Goal: Navigation & Orientation: Find specific page/section

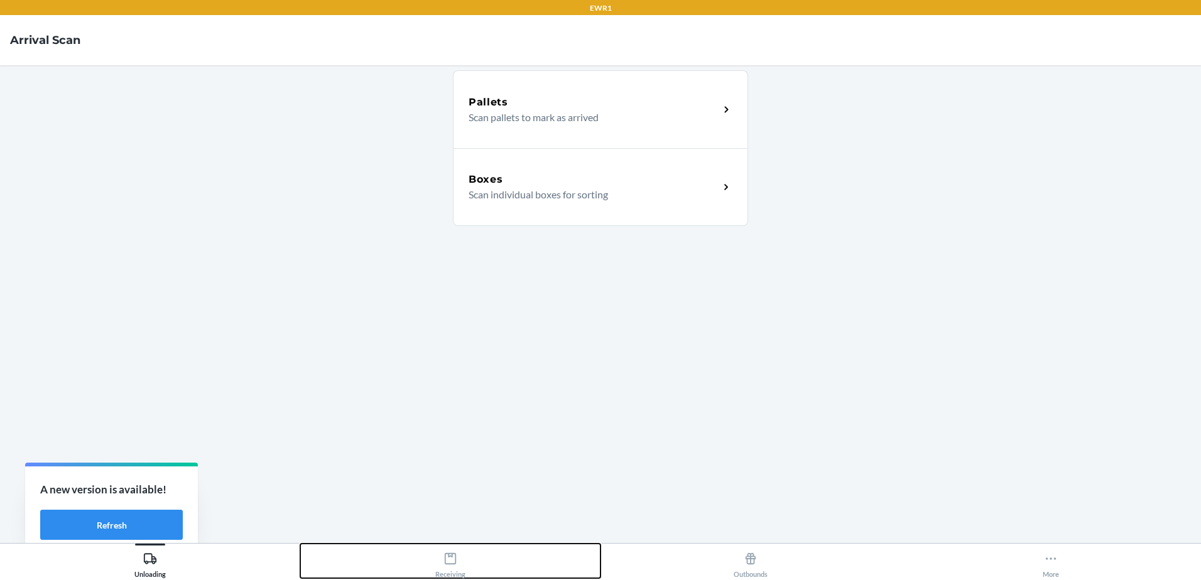
click at [483, 575] on button "Receiving" at bounding box center [450, 561] width 300 height 35
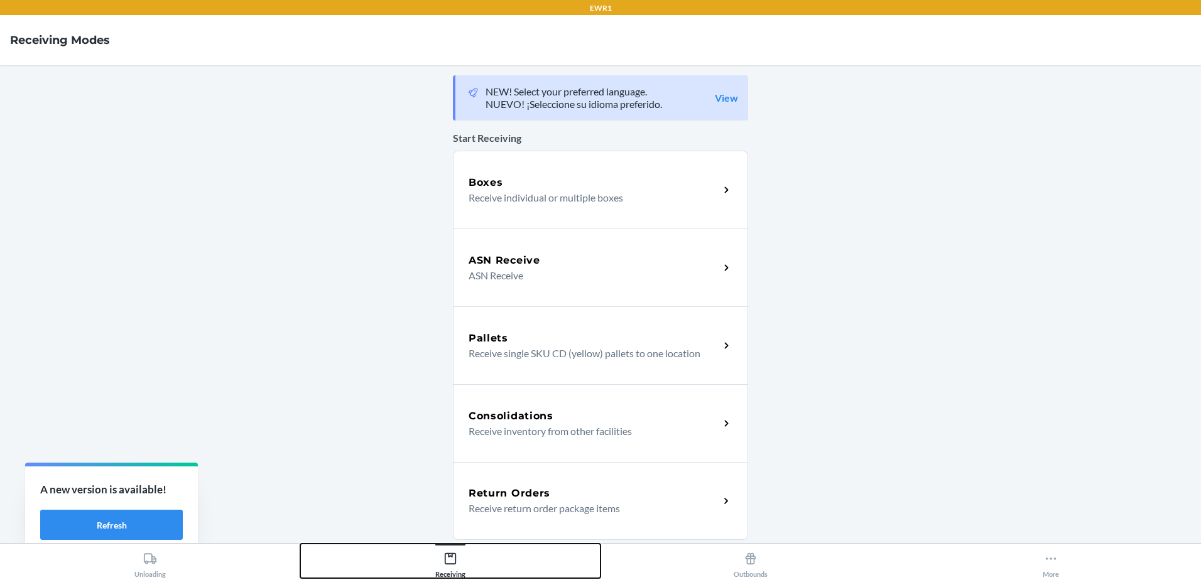
scroll to position [217, 0]
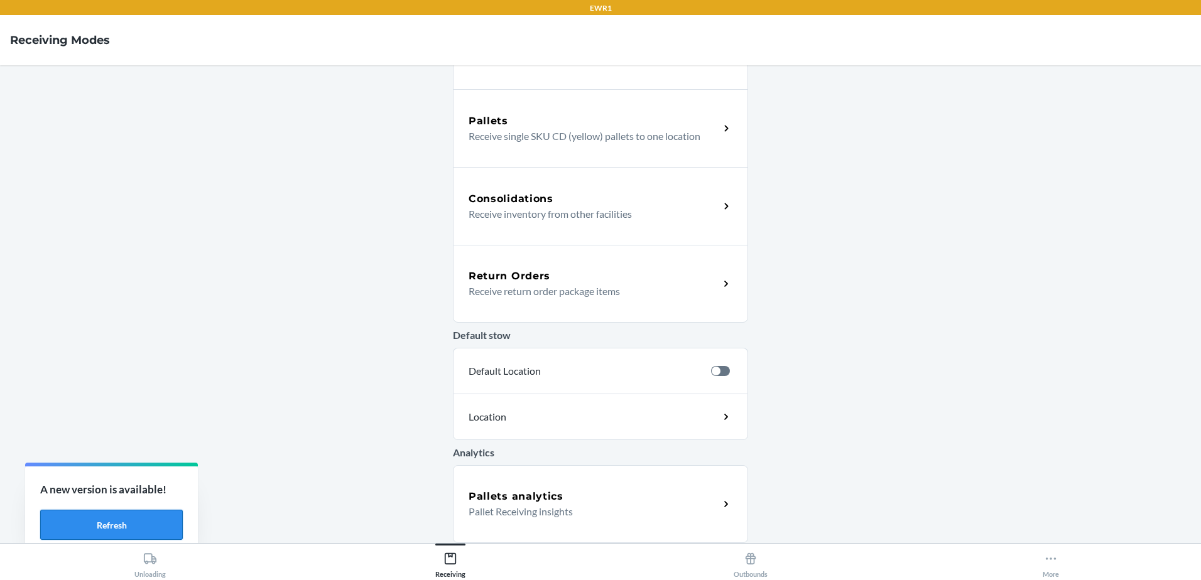
click at [138, 521] on button "Refresh" at bounding box center [111, 525] width 143 height 30
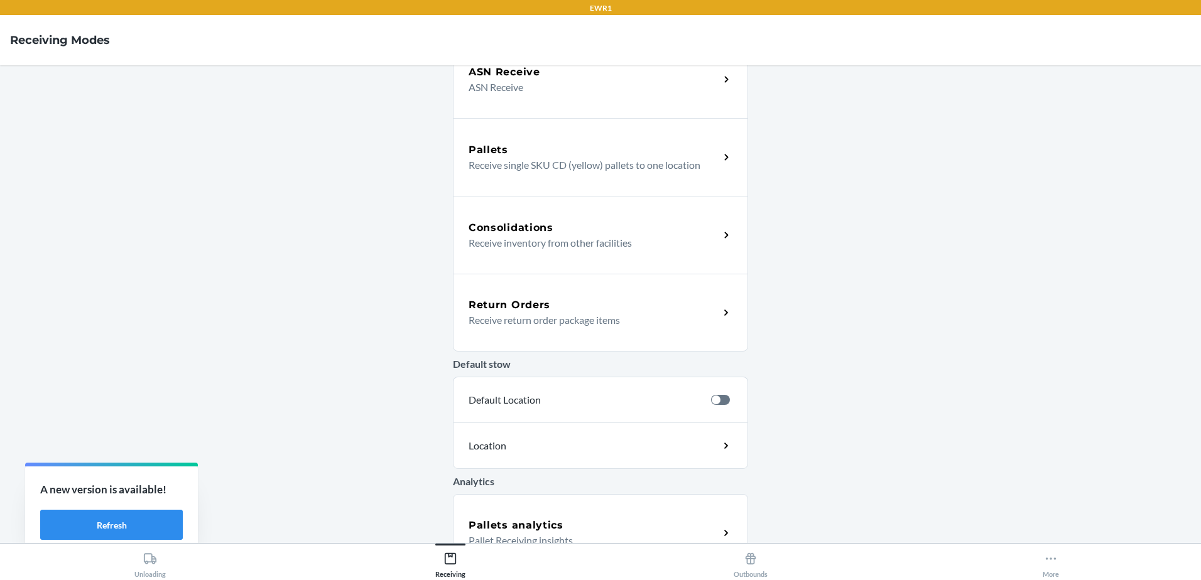
scroll to position [217, 0]
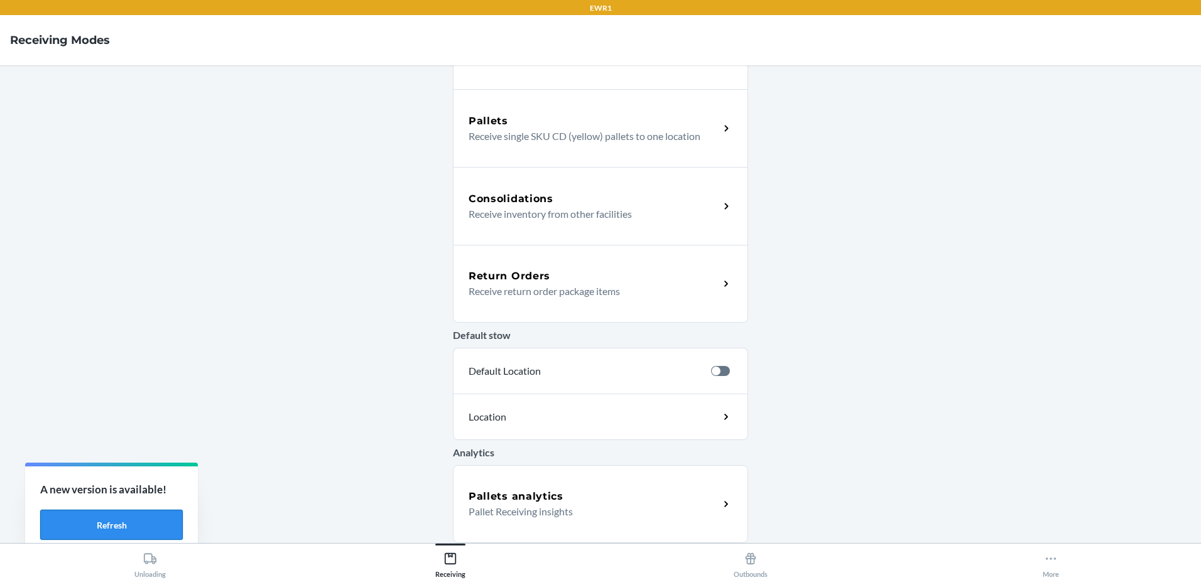
click at [153, 519] on button "Refresh" at bounding box center [111, 525] width 143 height 30
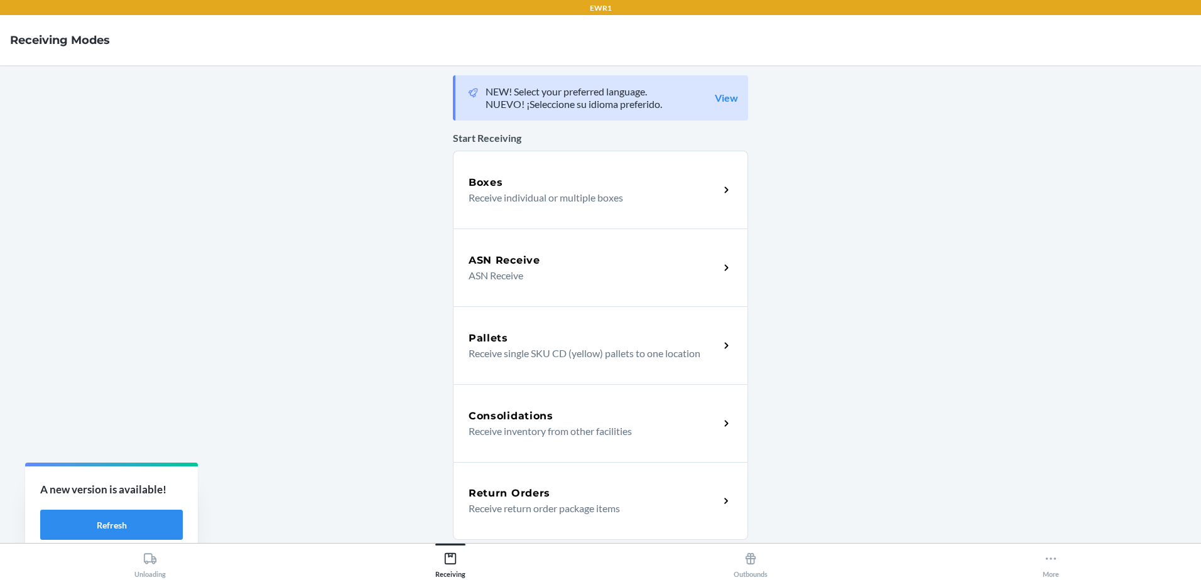
scroll to position [217, 0]
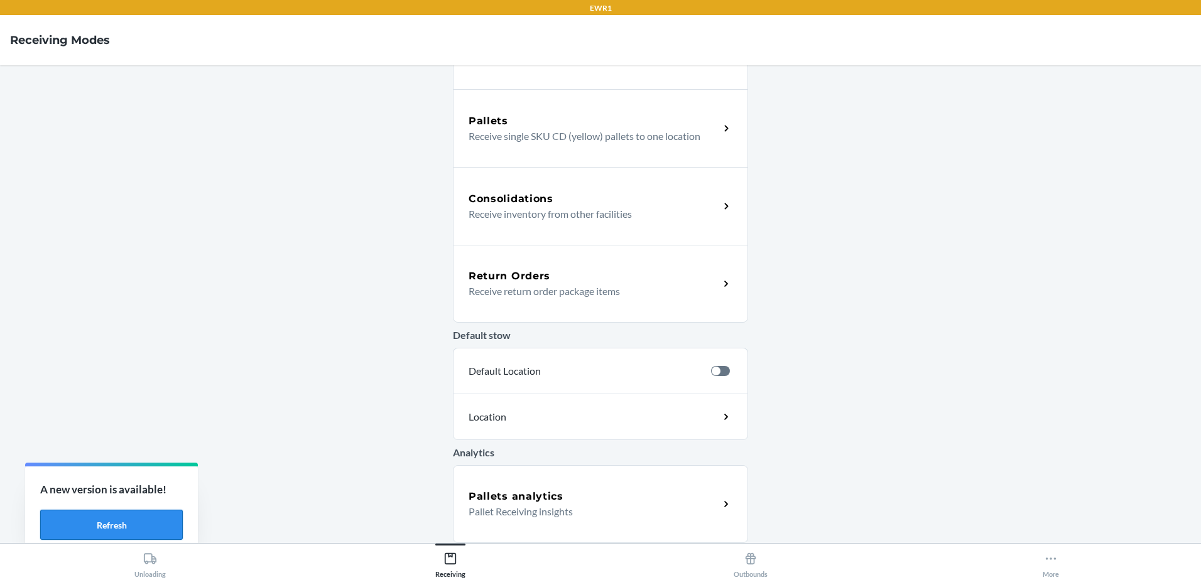
click at [105, 519] on button "Refresh" at bounding box center [111, 525] width 143 height 30
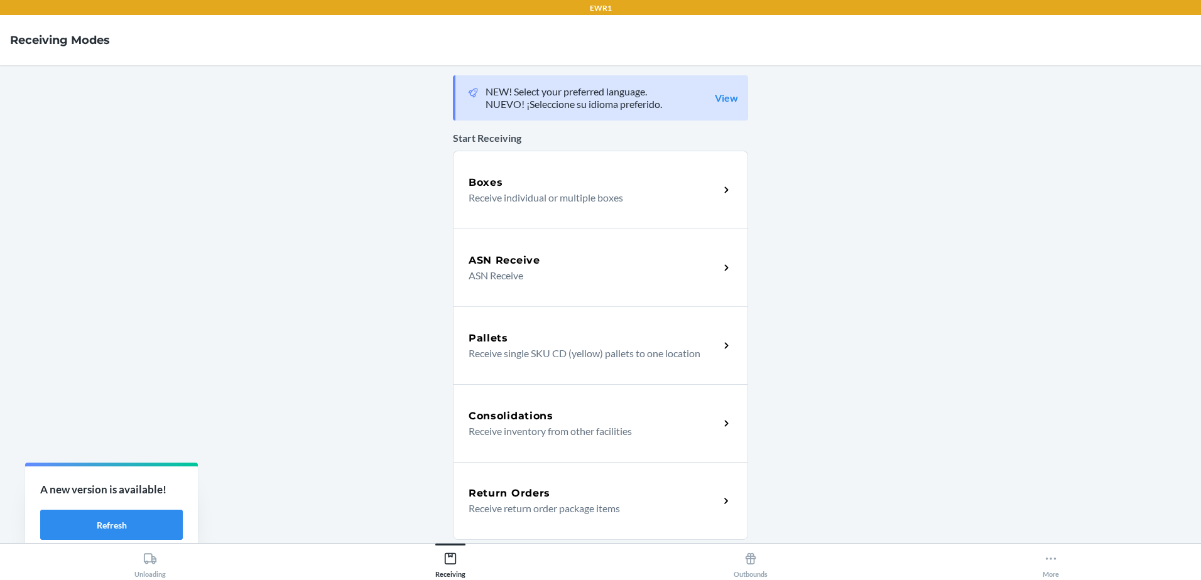
scroll to position [188, 0]
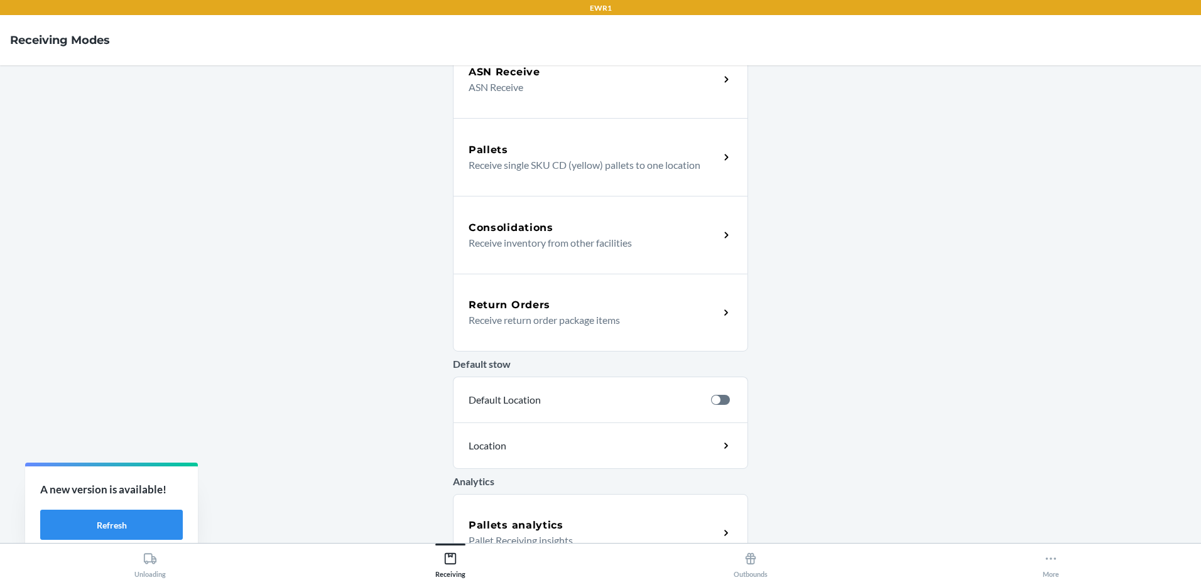
click at [565, 309] on div "Return Orders" at bounding box center [593, 305] width 251 height 15
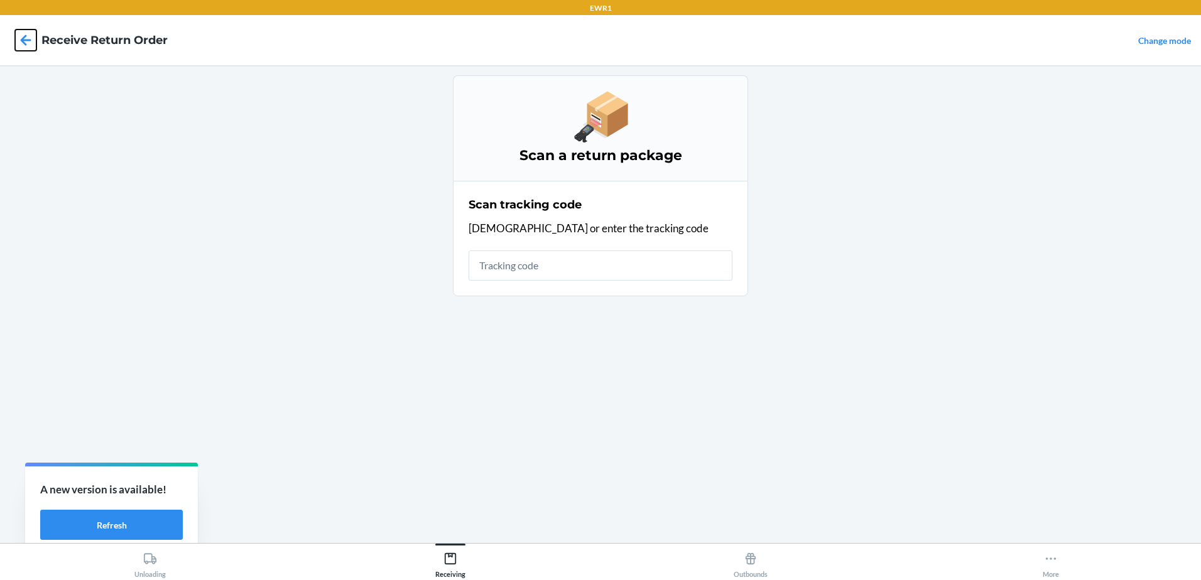
click at [21, 38] on icon at bounding box center [25, 40] width 21 height 21
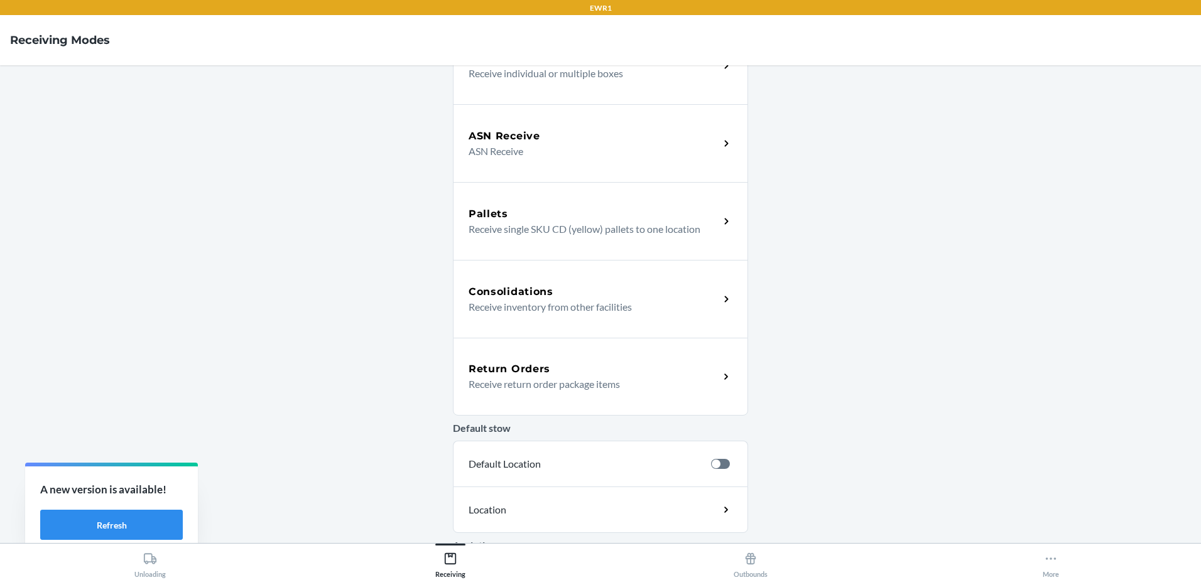
scroll to position [217, 0]
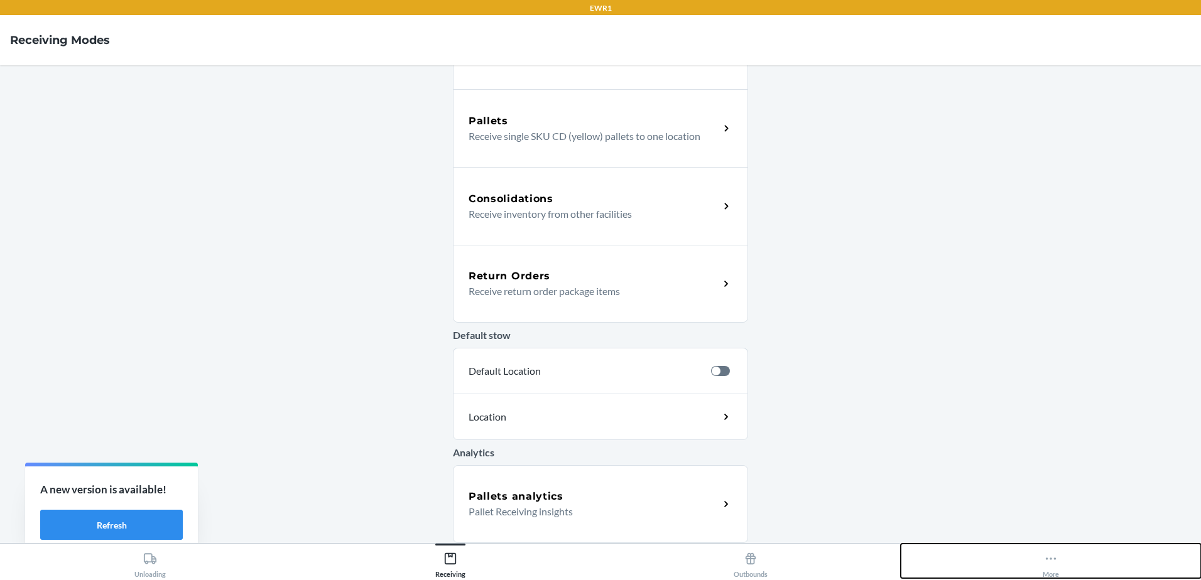
click at [1060, 561] on button "More" at bounding box center [1050, 561] width 300 height 35
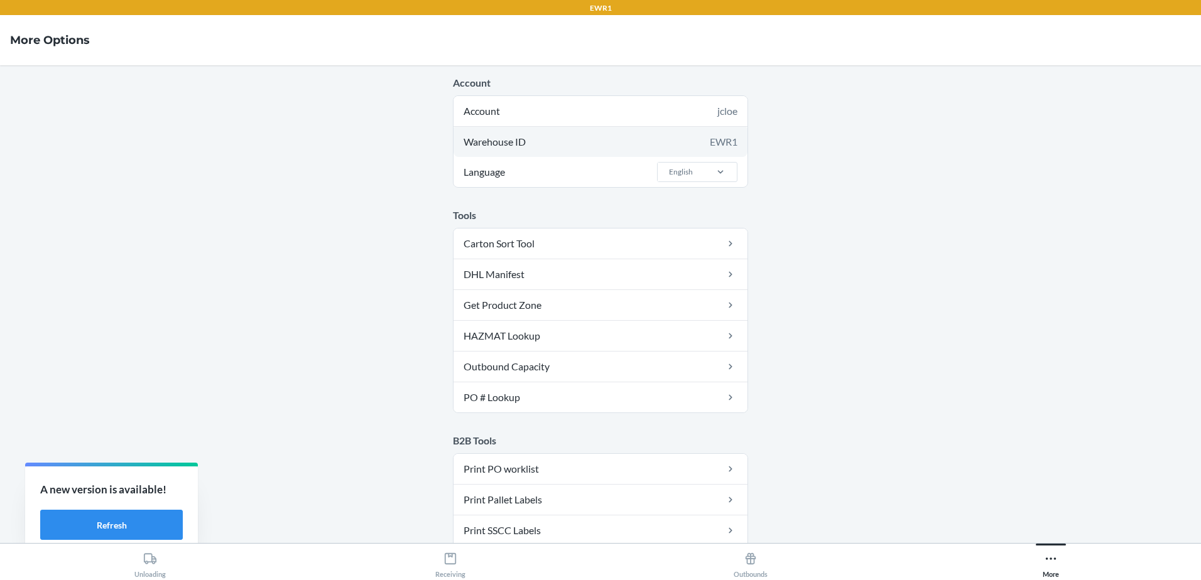
click at [627, 139] on div "Warehouse ID EWR1" at bounding box center [600, 142] width 294 height 30
click at [599, 146] on div "Warehouse ID EWR1" at bounding box center [600, 142] width 294 height 30
click at [727, 145] on div "EWR1" at bounding box center [724, 141] width 28 height 15
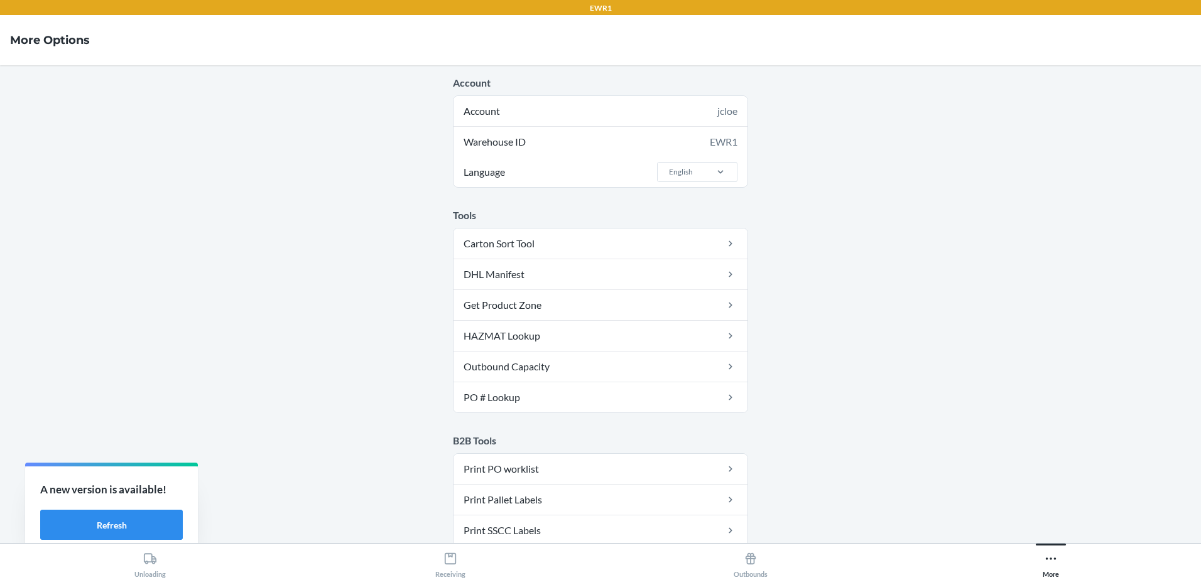
drag, startPoint x: 727, startPoint y: 145, endPoint x: 820, endPoint y: 157, distance: 93.7
click at [821, 157] on main "Account Account jcloe Warehouse ID EWR1 Language English Tools Carton Sort Tool…" at bounding box center [600, 304] width 1201 height 478
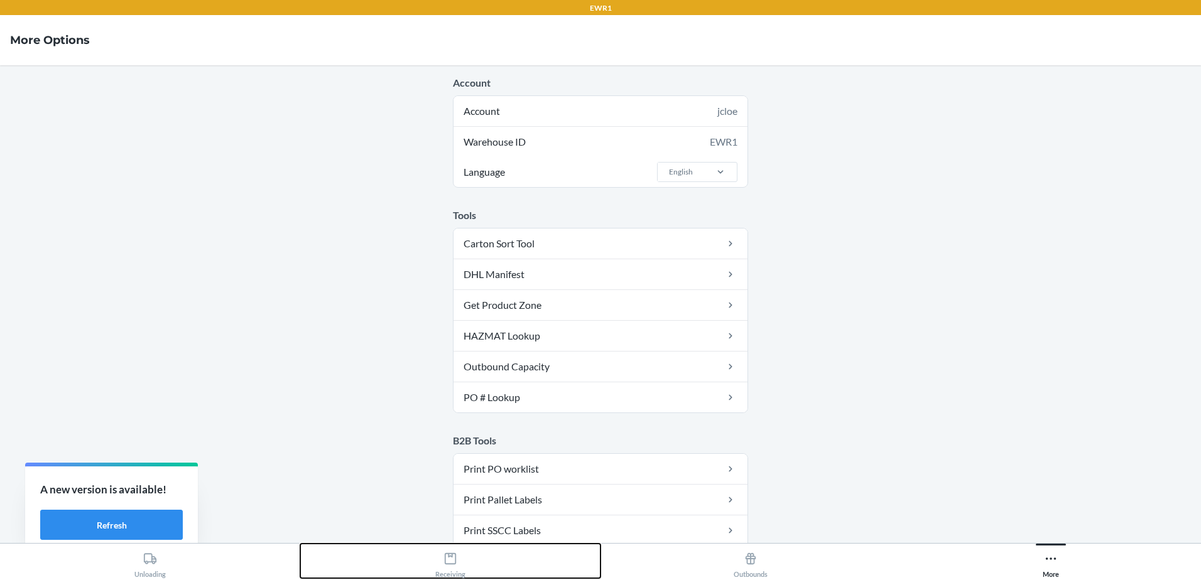
click at [455, 563] on icon at bounding box center [450, 558] width 11 height 11
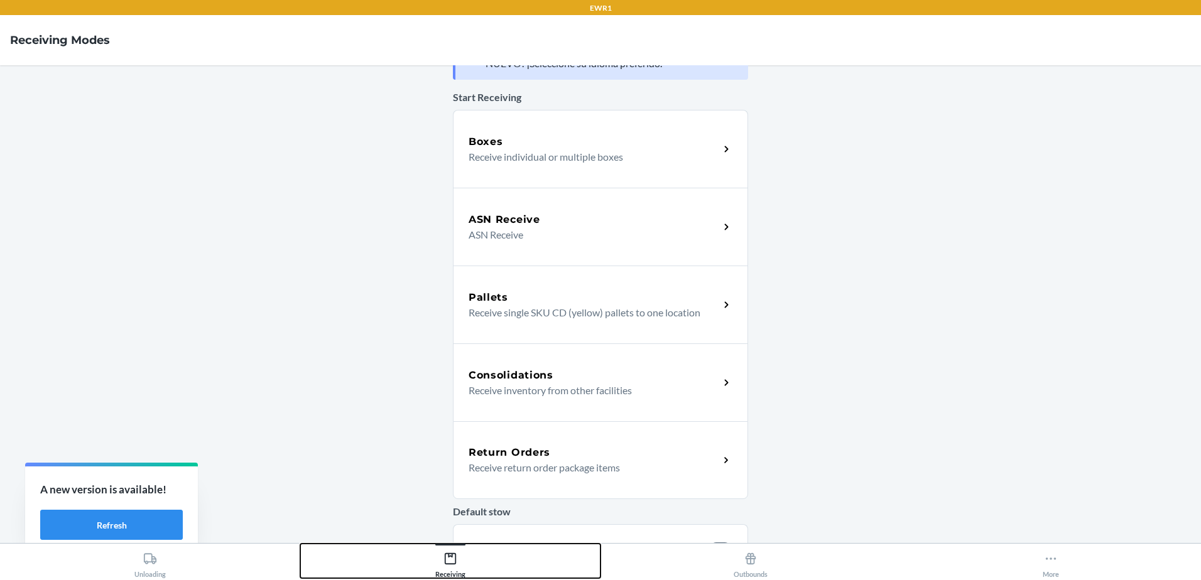
scroll to position [63, 0]
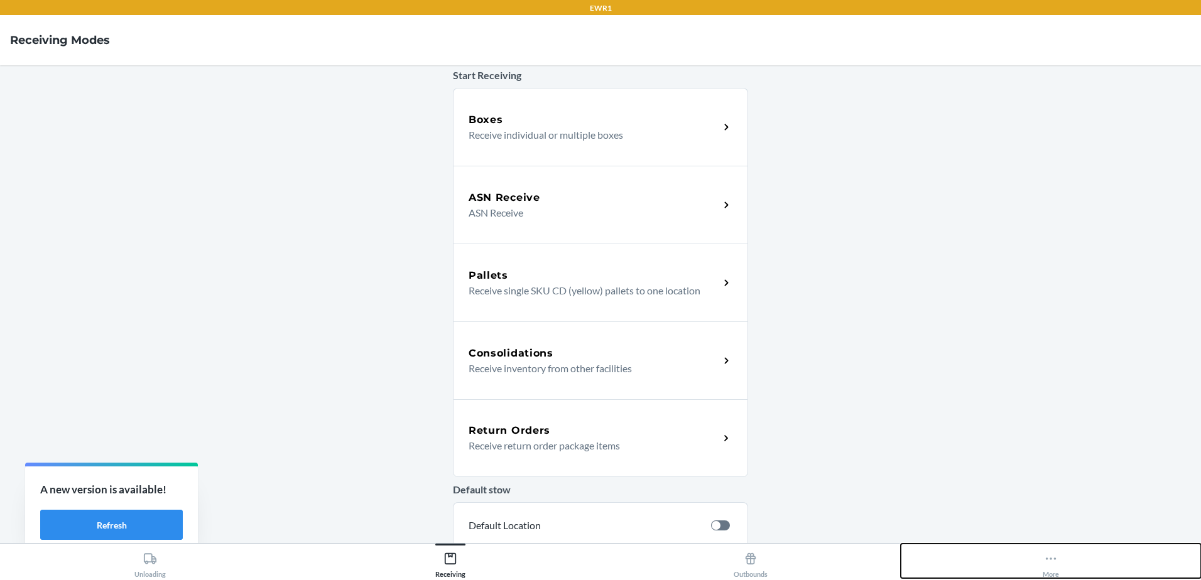
click at [1059, 569] on div "More" at bounding box center [1050, 562] width 16 height 31
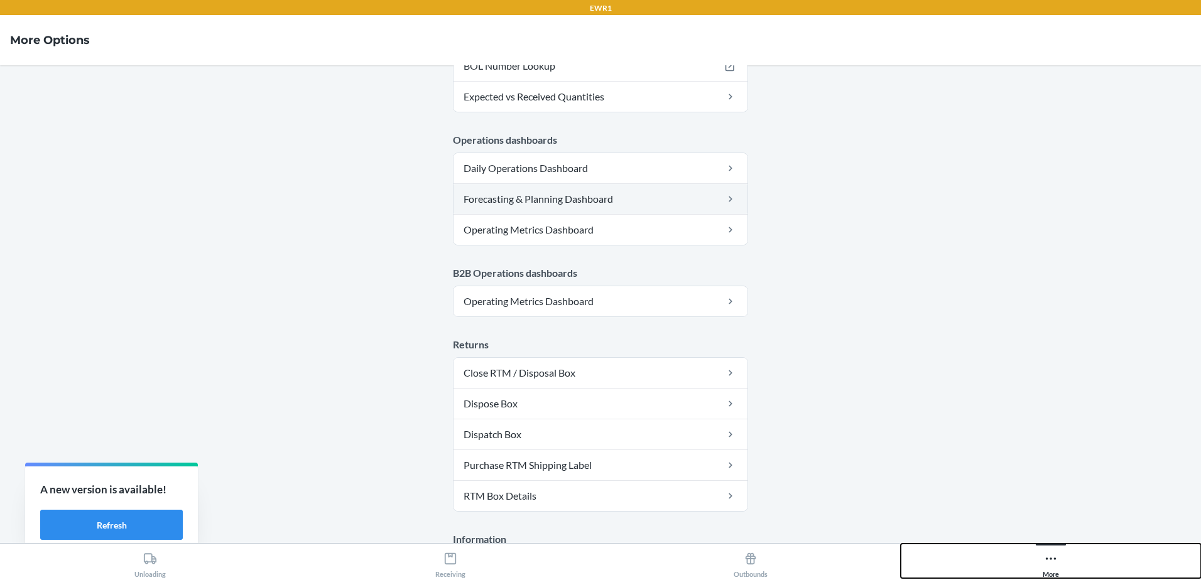
scroll to position [627, 0]
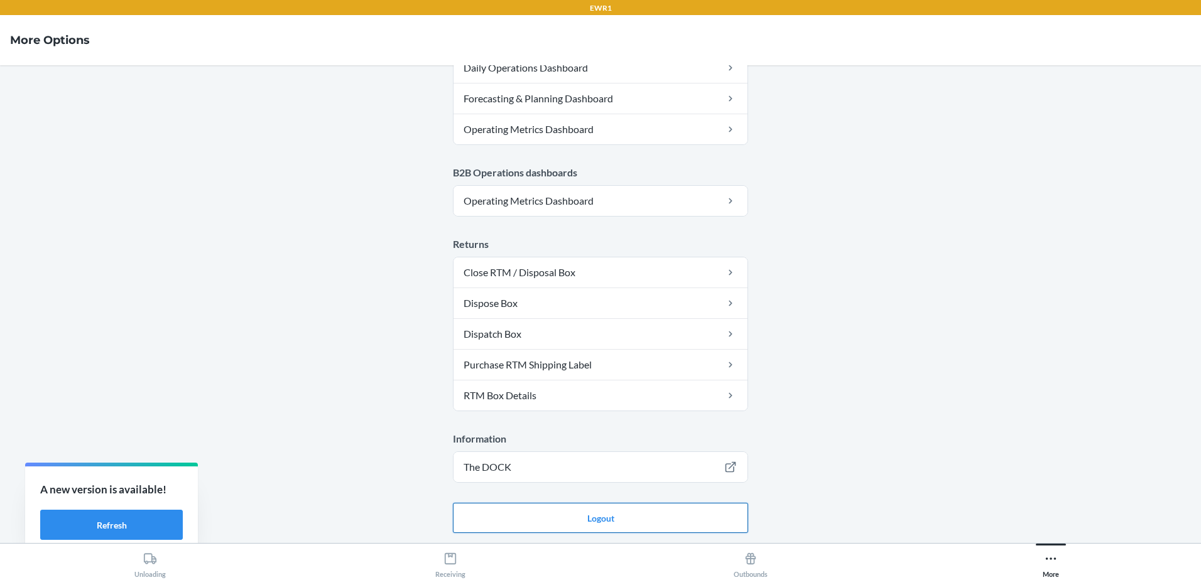
drag, startPoint x: 599, startPoint y: 518, endPoint x: 601, endPoint y: 512, distance: 6.6
click at [600, 514] on button "Logout" at bounding box center [600, 518] width 295 height 30
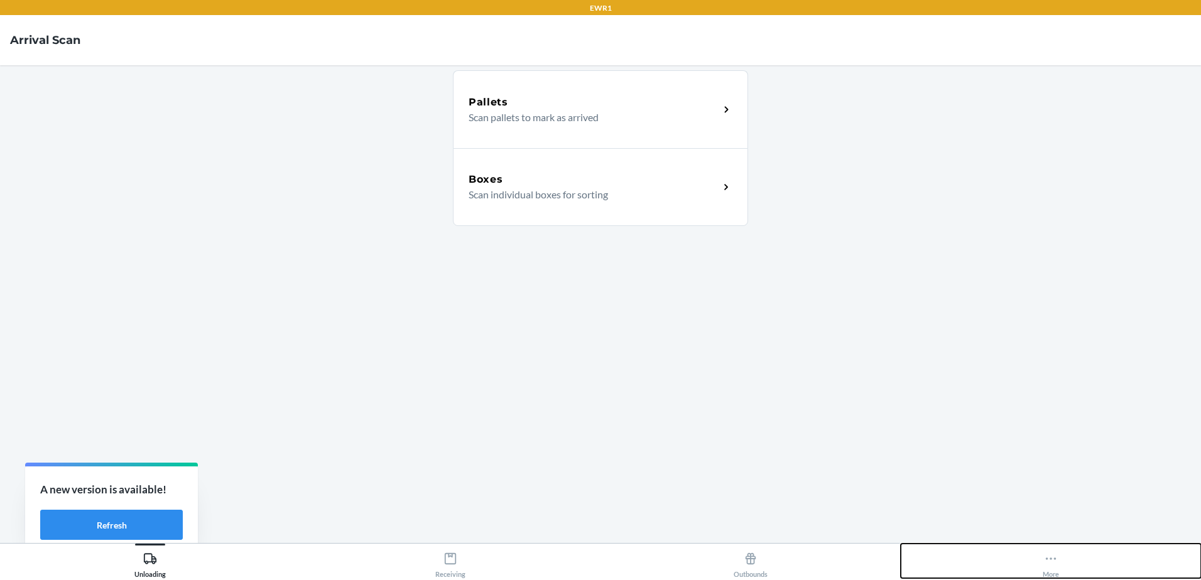
click at [1081, 573] on button "More" at bounding box center [1050, 561] width 300 height 35
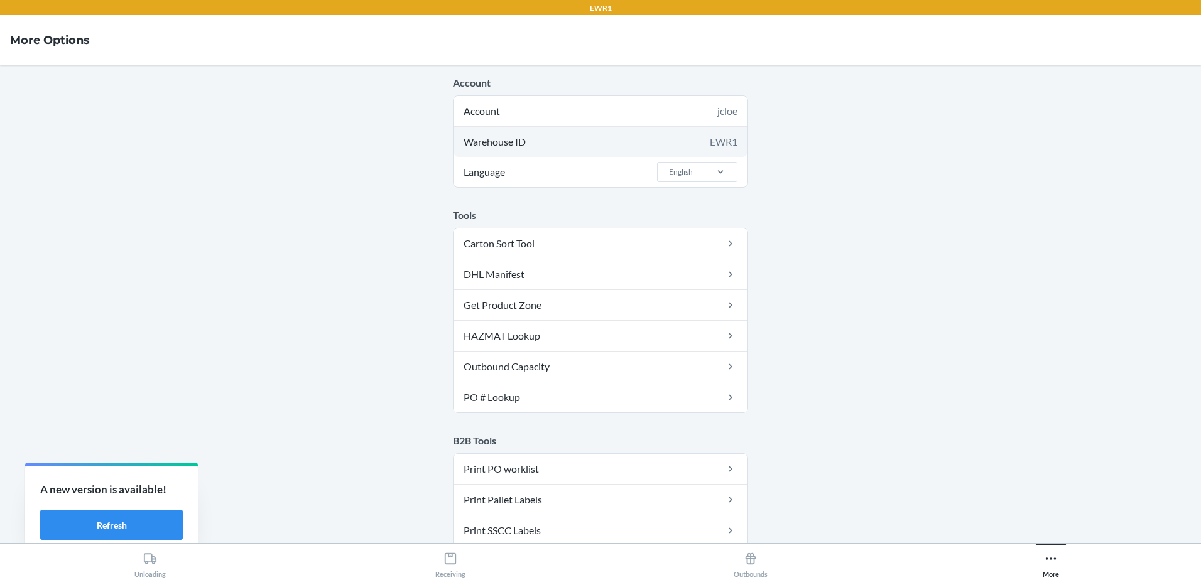
click at [541, 143] on div "Warehouse ID EWR1" at bounding box center [600, 142] width 294 height 30
click at [550, 149] on div "Warehouse ID EWR1" at bounding box center [600, 142] width 294 height 30
click at [720, 144] on div "EWR1" at bounding box center [724, 141] width 28 height 15
click at [828, 175] on main "Account Account jcloe Warehouse ID EWR1 Language option English focused, 1 of 2…" at bounding box center [600, 304] width 1201 height 478
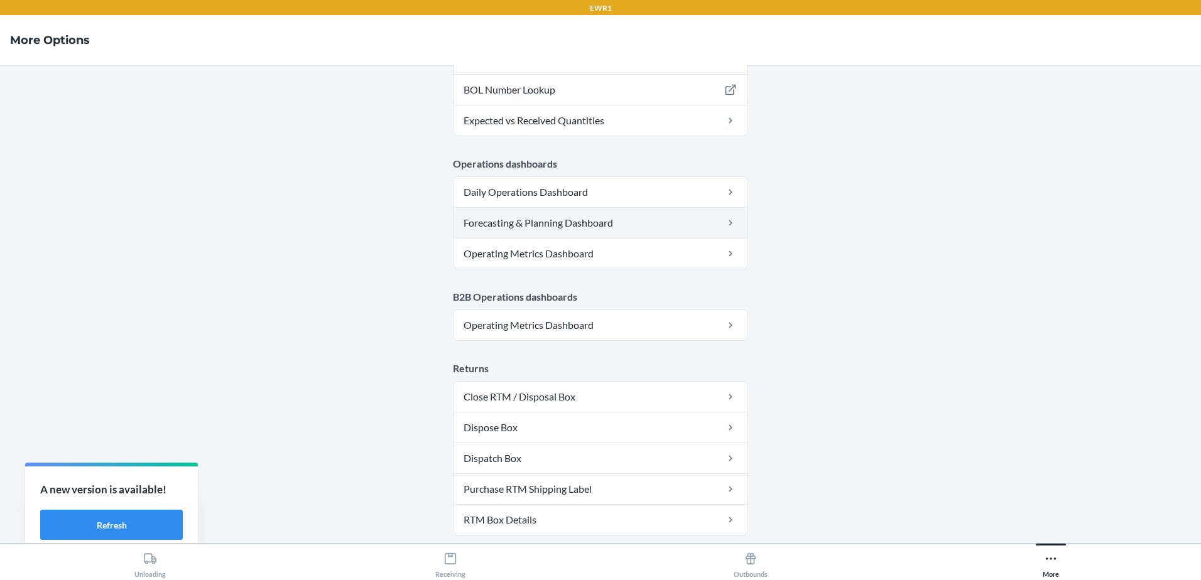
scroll to position [627, 0]
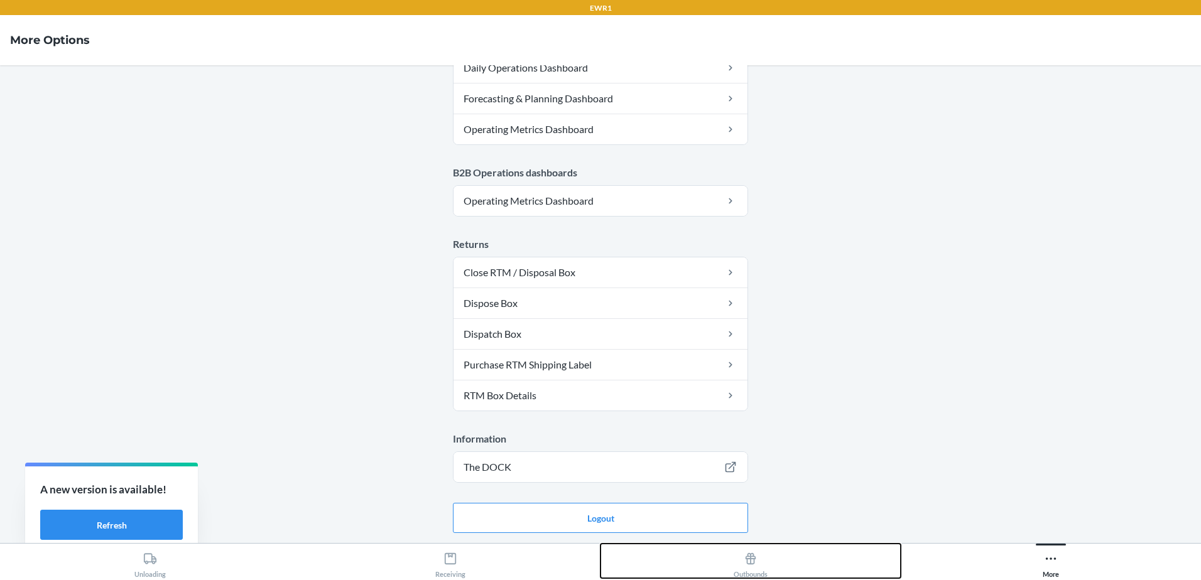
click at [781, 555] on button "Outbounds" at bounding box center [750, 561] width 300 height 35
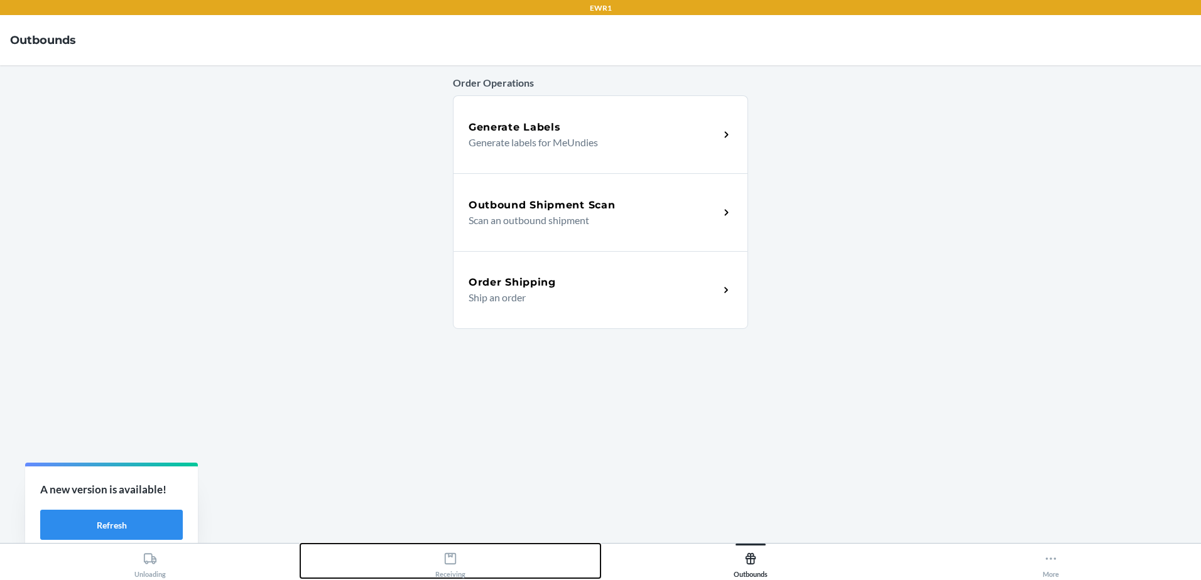
click at [450, 557] on icon at bounding box center [450, 558] width 11 height 11
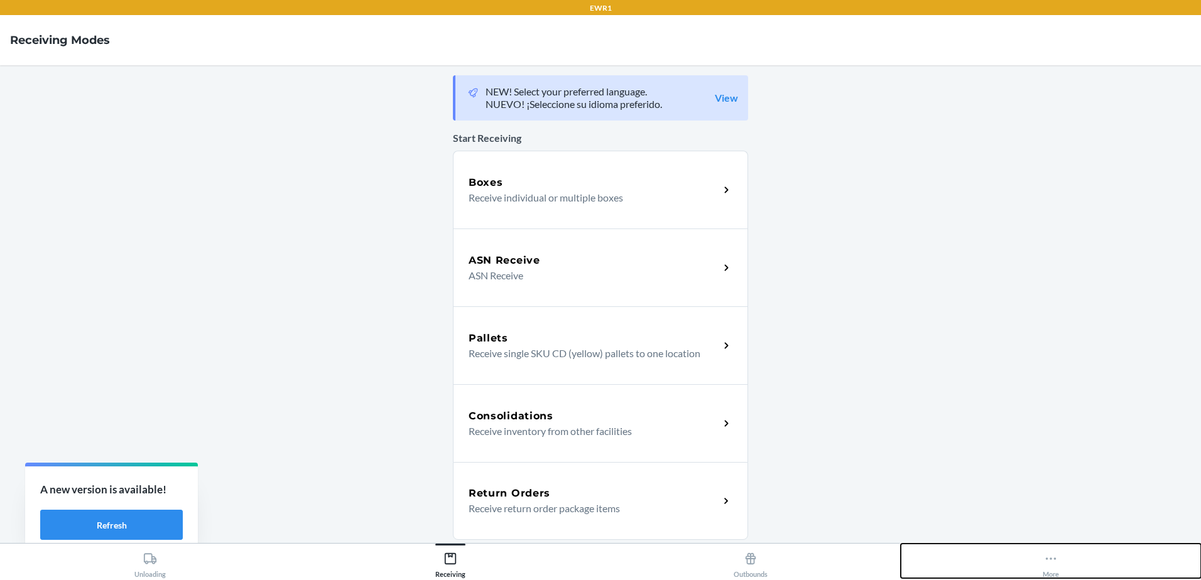
click at [1057, 556] on icon at bounding box center [1051, 559] width 14 height 14
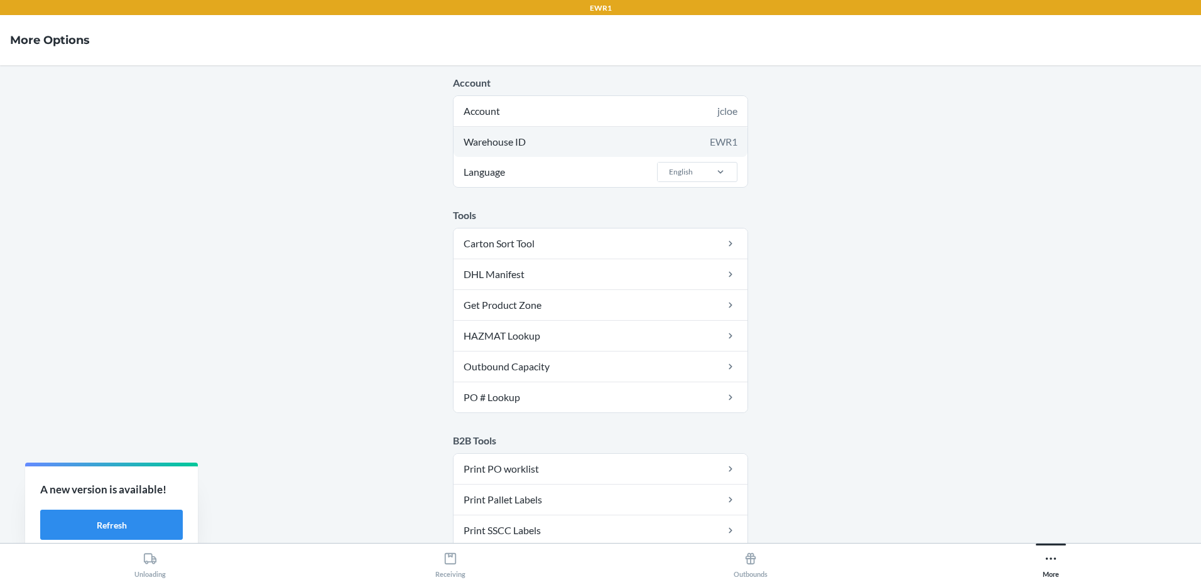
click at [605, 134] on div "Warehouse ID EWR1" at bounding box center [600, 142] width 294 height 30
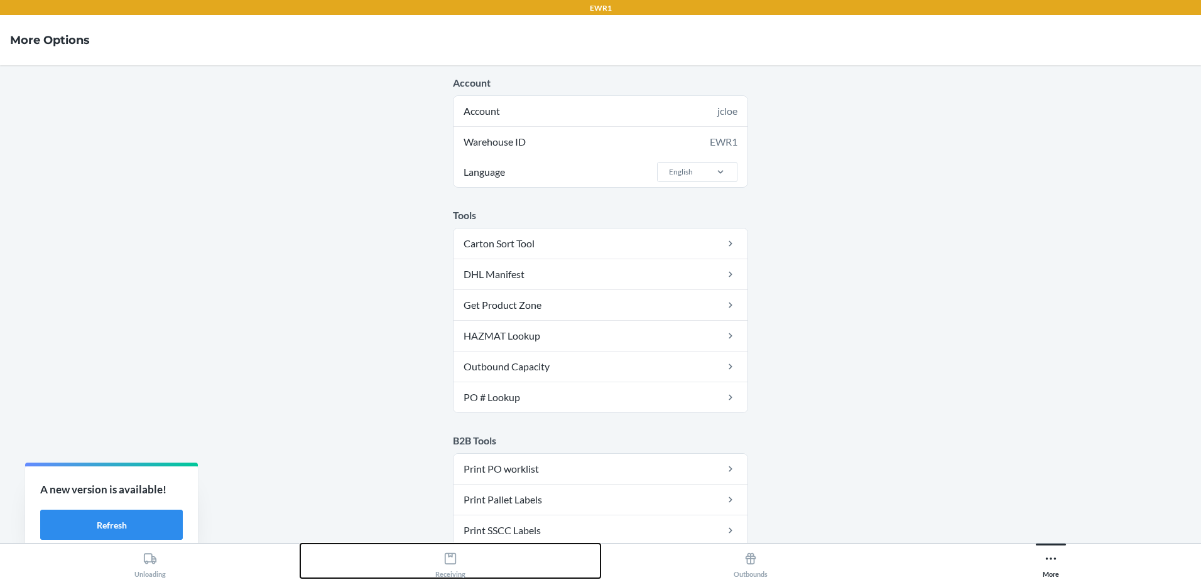
click at [451, 564] on icon at bounding box center [450, 558] width 11 height 11
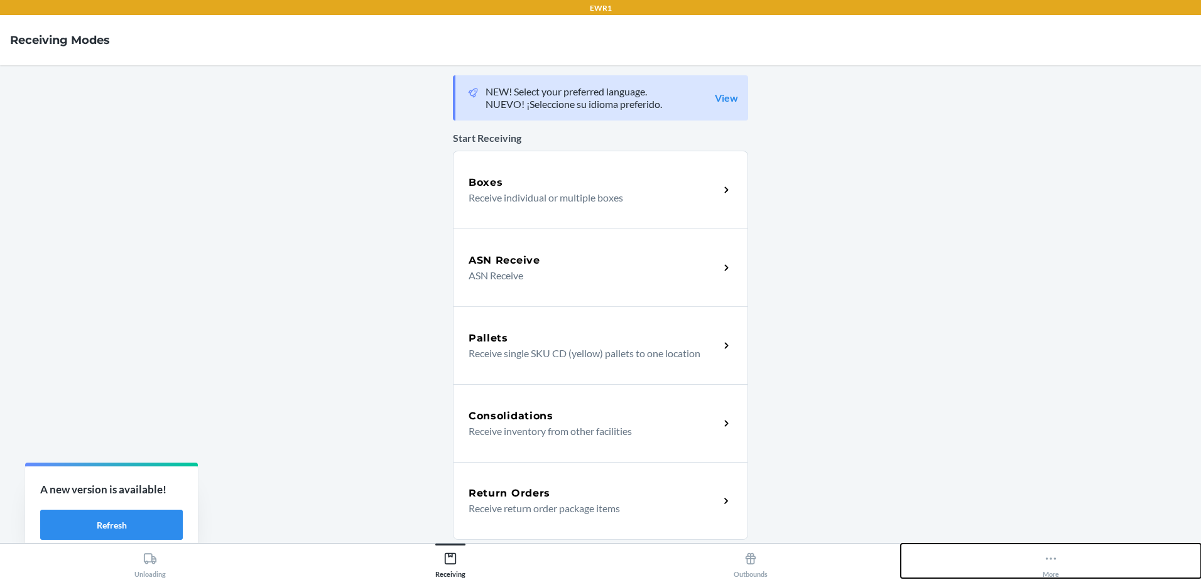
click at [1052, 557] on icon at bounding box center [1051, 559] width 14 height 14
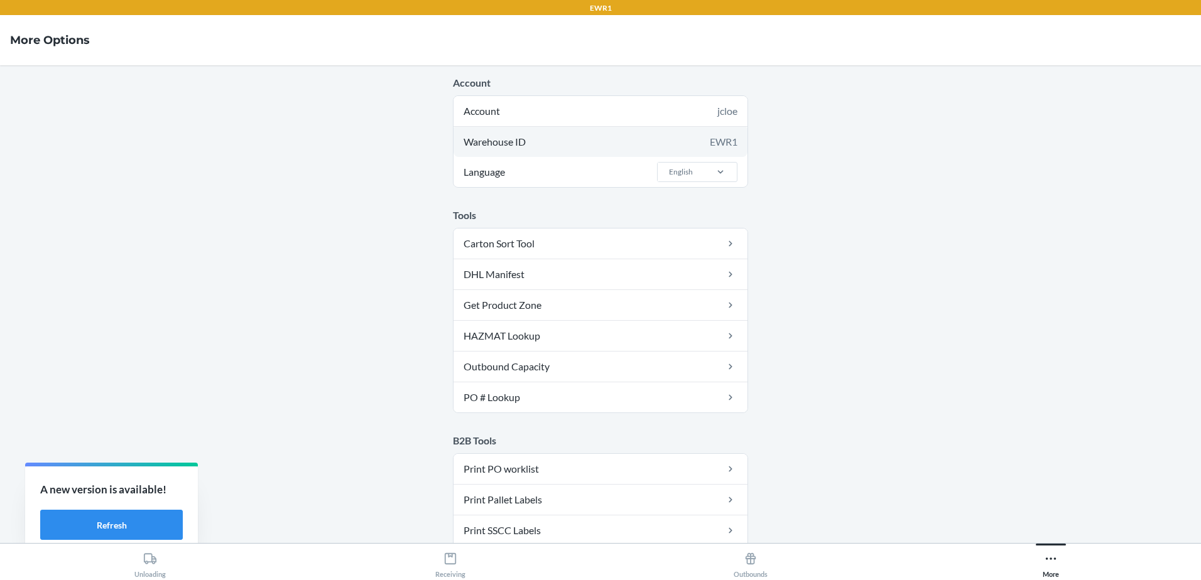
click at [701, 141] on div "Warehouse ID EWR1" at bounding box center [600, 142] width 294 height 30
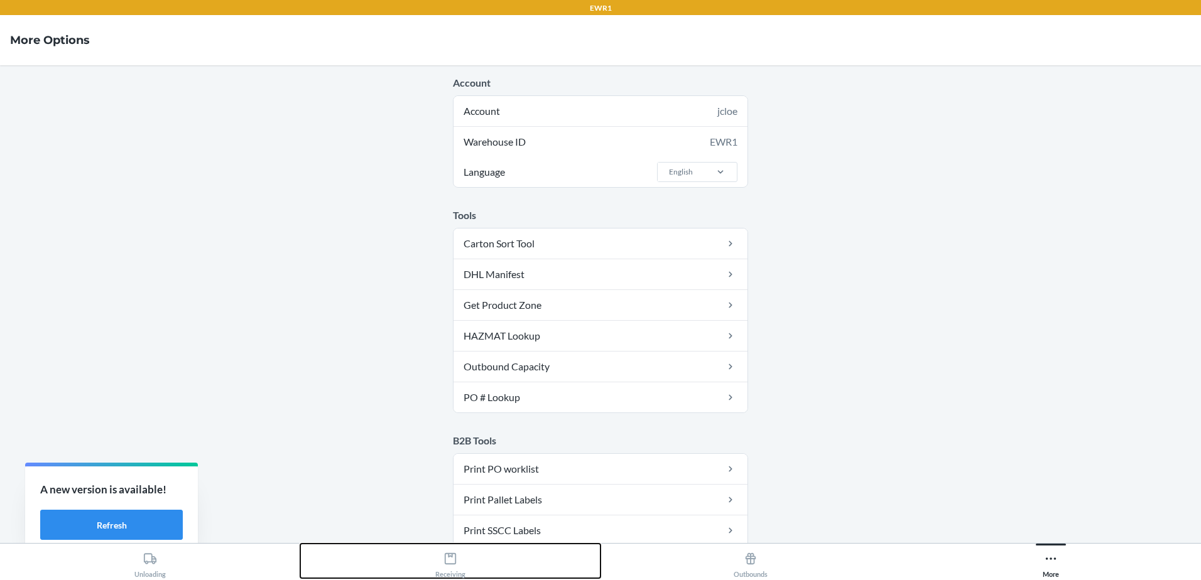
click at [462, 548] on div "Receiving" at bounding box center [450, 562] width 30 height 31
